Goal: Consume media (video, audio): Consume media (video, audio)

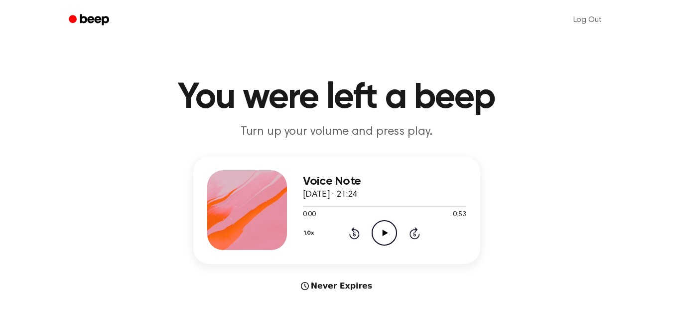
click at [386, 233] on icon at bounding box center [385, 232] width 5 height 6
click at [383, 233] on icon at bounding box center [384, 232] width 4 height 6
click at [383, 232] on icon at bounding box center [385, 232] width 5 height 6
click at [381, 232] on icon "Play Audio" at bounding box center [384, 232] width 25 height 25
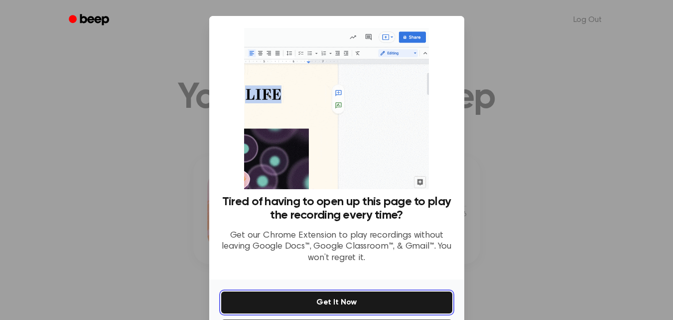
click at [358, 302] on button "Get It Now" at bounding box center [336, 302] width 231 height 22
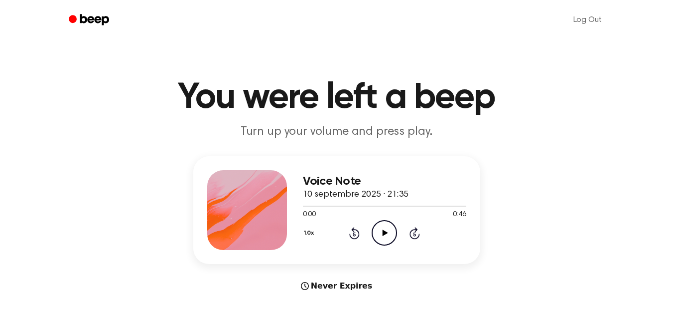
click at [380, 230] on icon "Play Audio" at bounding box center [384, 232] width 25 height 25
click at [587, 172] on div "Voice Note 10 septembre 2025 · 21:35 0:08 0:46 Your browser does not support th…" at bounding box center [337, 224] width 650 height 136
click at [387, 230] on icon "Play Audio" at bounding box center [384, 232] width 25 height 25
